Goal: Transaction & Acquisition: Purchase product/service

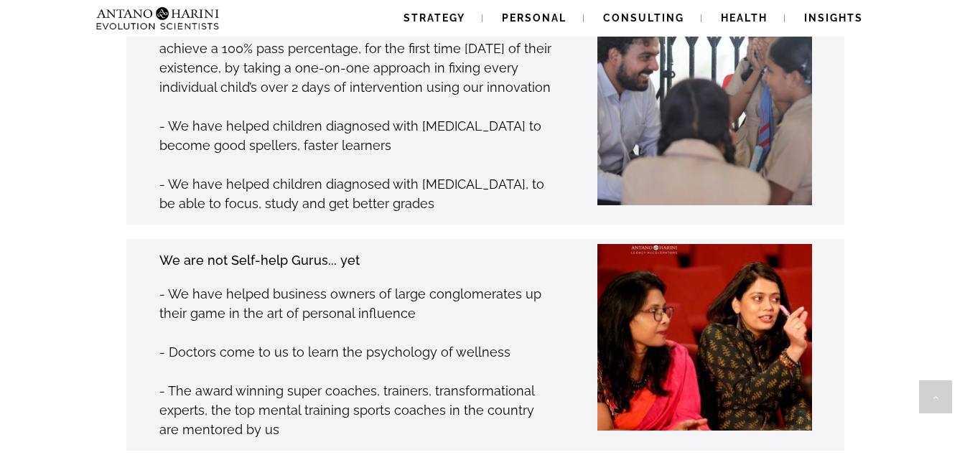
scroll to position [2062, 0]
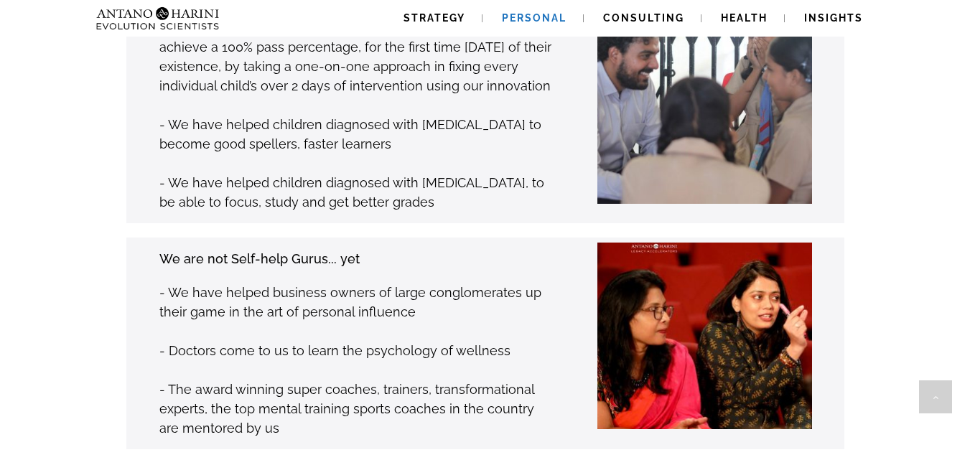
click at [558, 22] on span "Personal" at bounding box center [534, 17] width 65 height 11
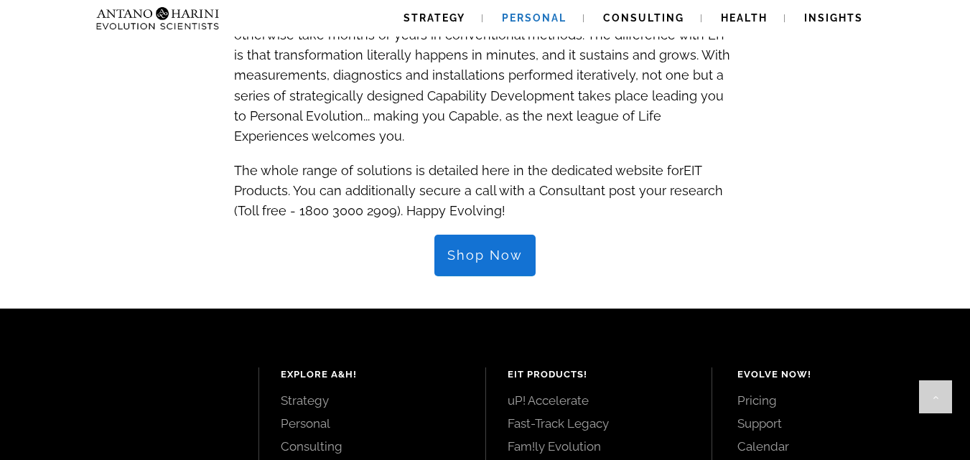
scroll to position [1551, 0]
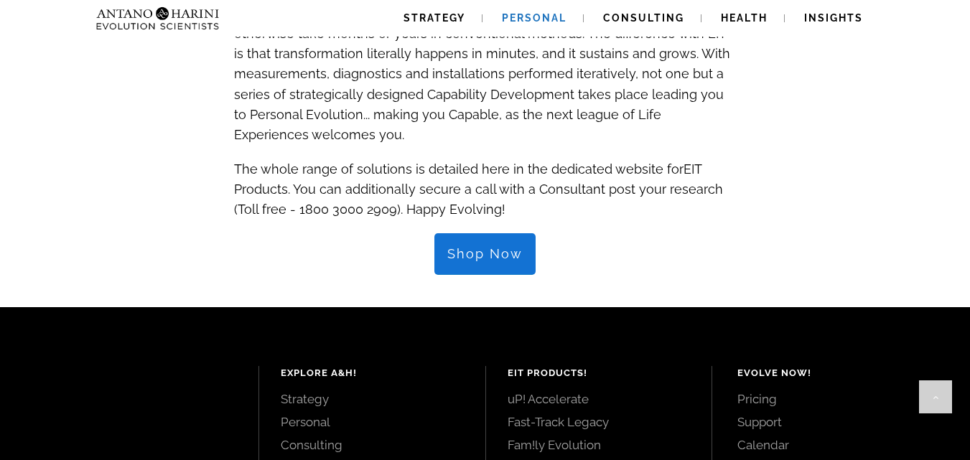
click at [513, 246] on span "Shop Now" at bounding box center [484, 254] width 75 height 16
click at [497, 233] on link "Shop Now" at bounding box center [484, 254] width 101 height 42
